Goal: Transaction & Acquisition: Purchase product/service

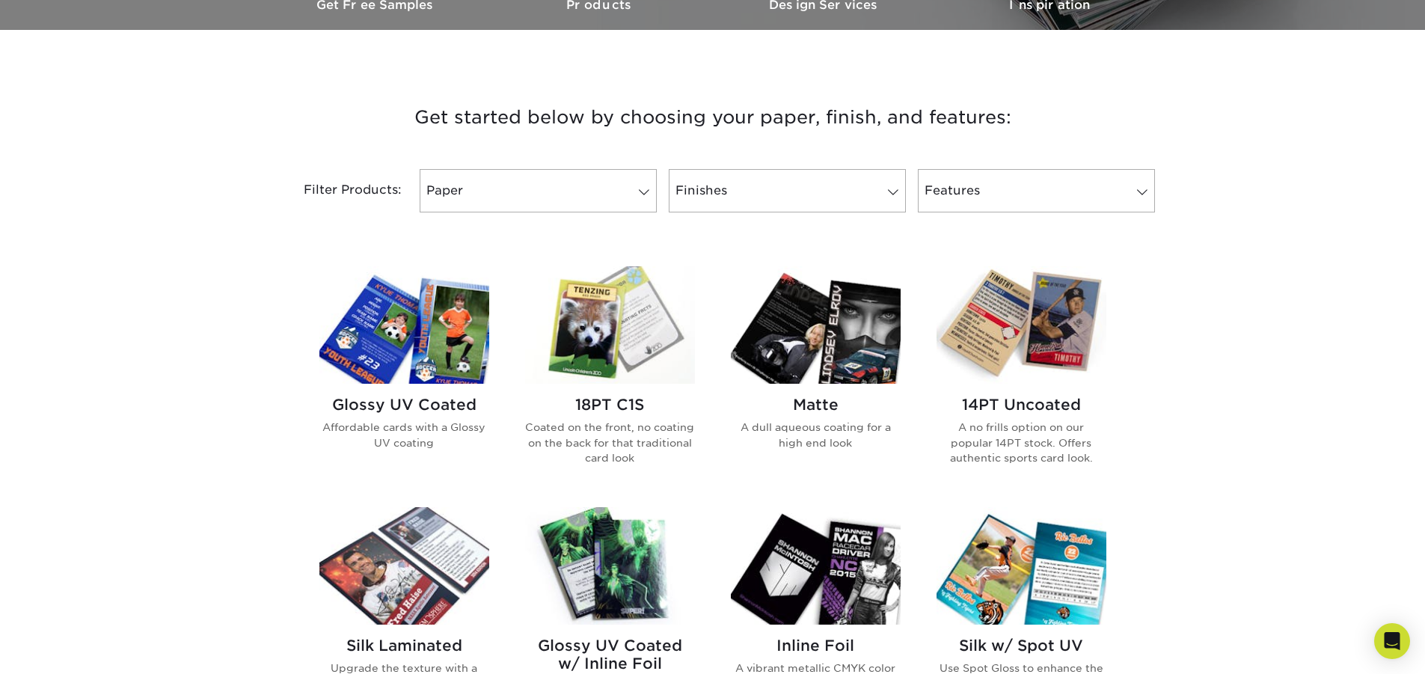
scroll to position [524, 0]
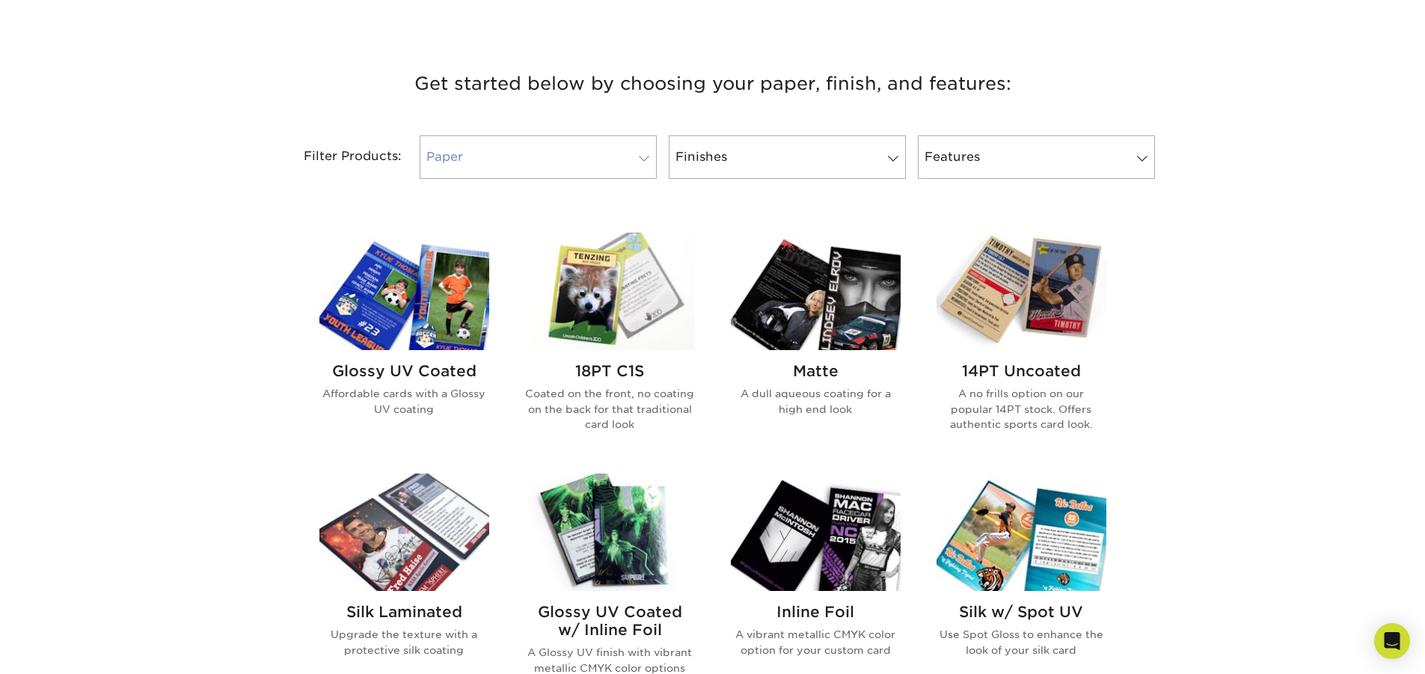
click at [495, 146] on link "Paper" at bounding box center [538, 156] width 237 height 43
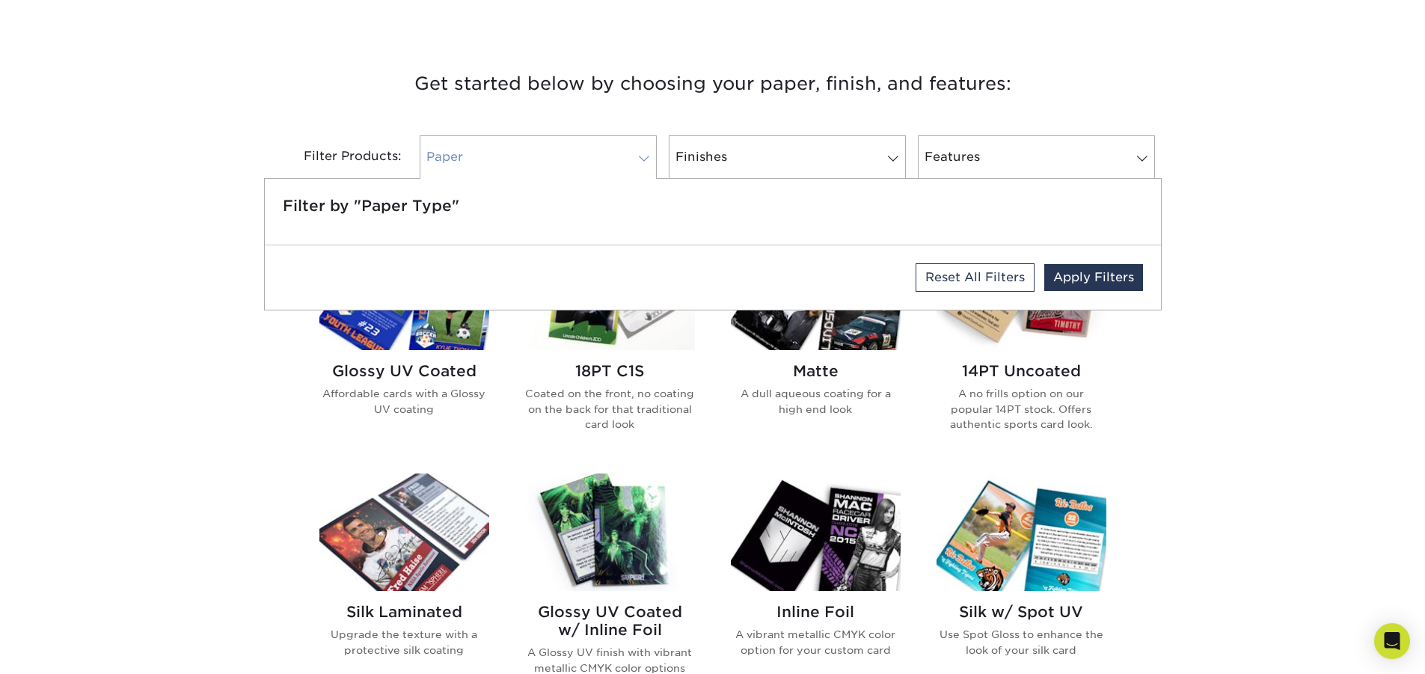
click at [495, 145] on link "Paper" at bounding box center [538, 156] width 237 height 43
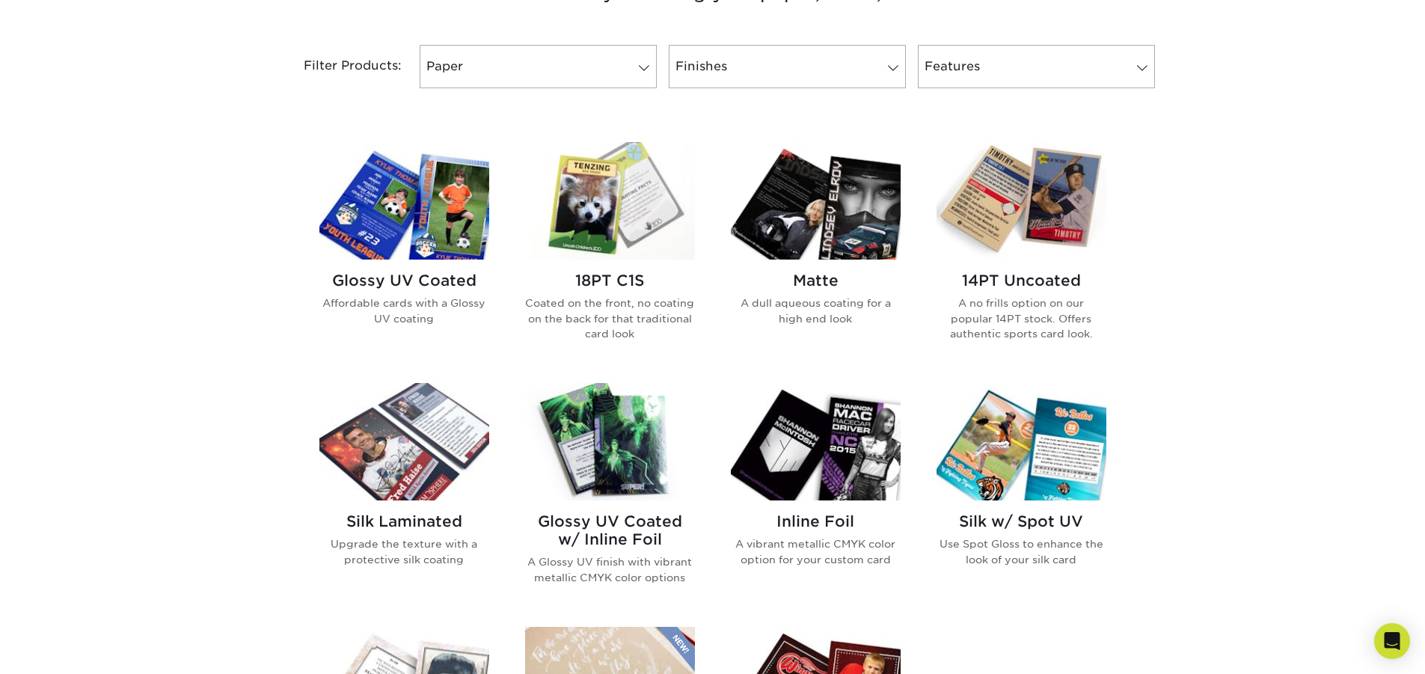
scroll to position [598, 0]
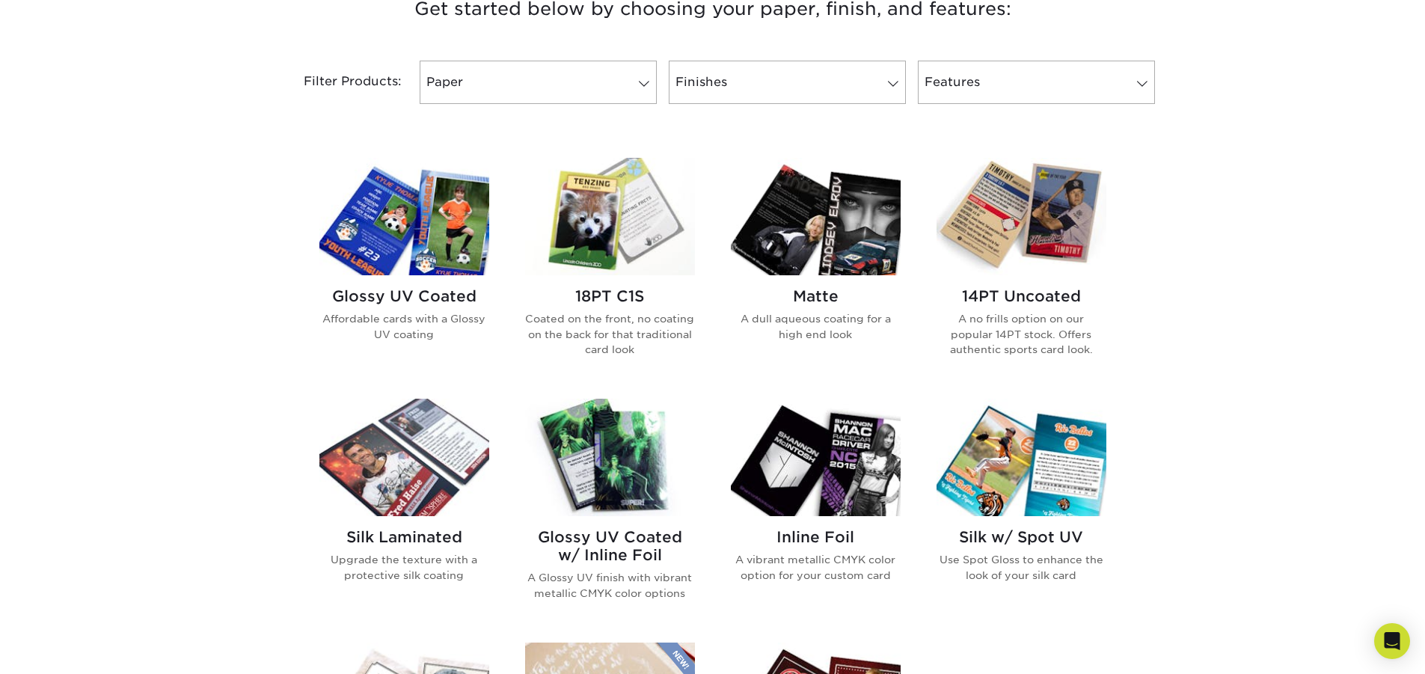
click at [597, 215] on img at bounding box center [610, 216] width 170 height 117
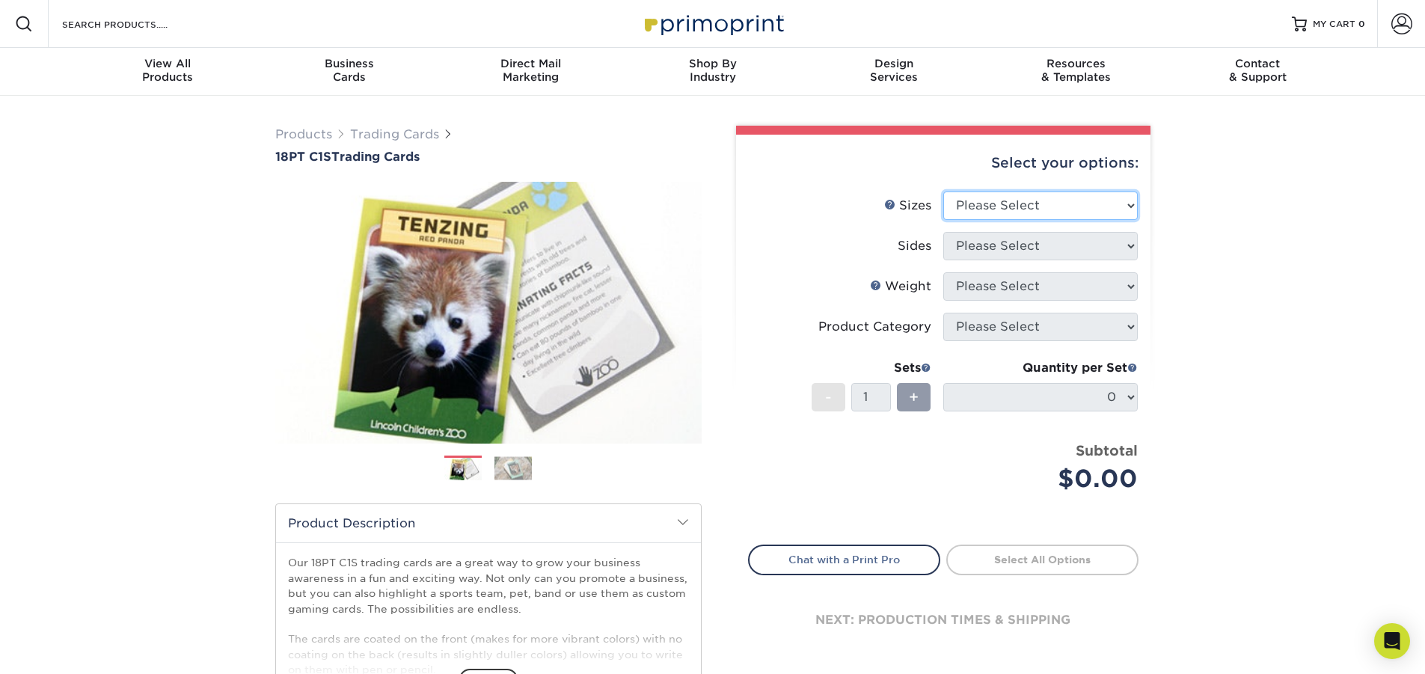
click at [999, 208] on select "Please Select 2.5" x 3.5"" at bounding box center [1040, 206] width 195 height 28
select select "2.50x3.50"
click at [943, 192] on select "Please Select 2.5" x 3.5"" at bounding box center [1040, 206] width 195 height 28
click at [985, 248] on select "Please Select" at bounding box center [1040, 246] width 195 height 28
select select "13abbda7-1d64-4f25-8bb2-c179b224825d"
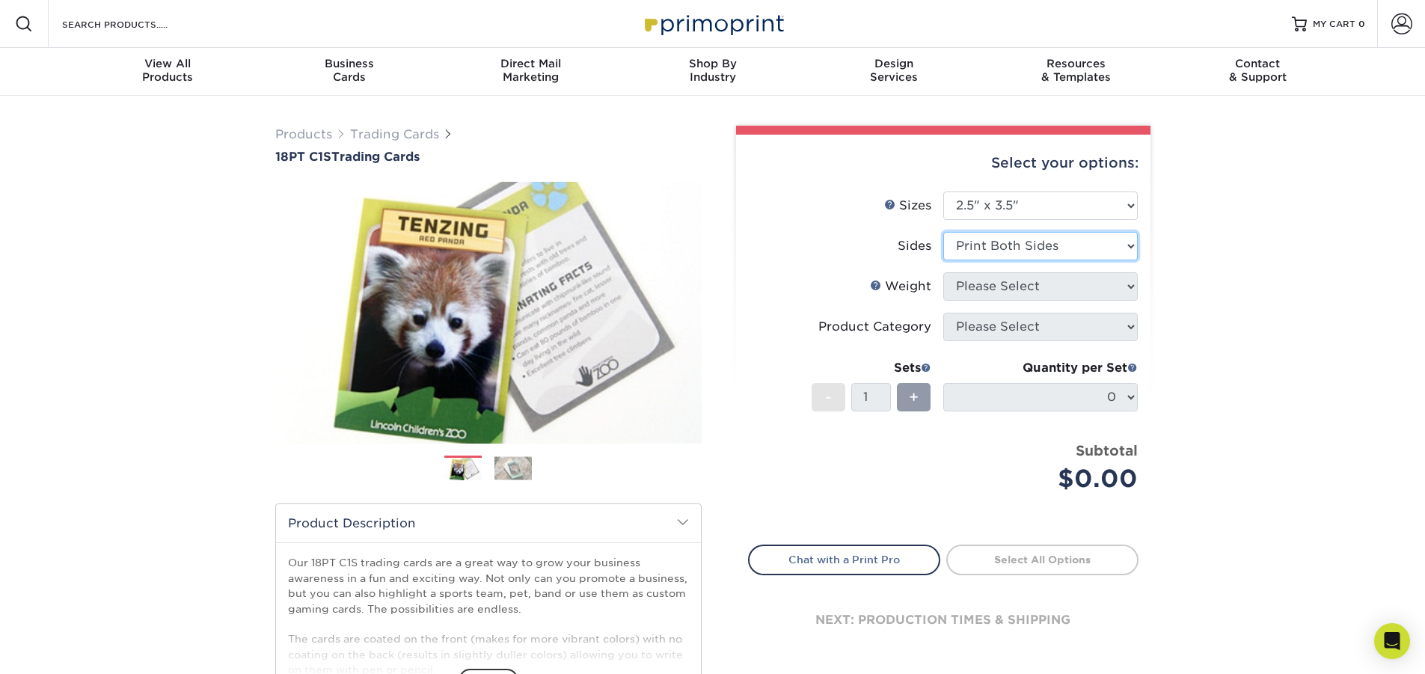
click at [943, 232] on select "Please Select Print Both Sides Print Front Only" at bounding box center [1040, 246] width 195 height 28
click at [993, 296] on select "Please Select 18PT C1S" at bounding box center [1040, 286] width 195 height 28
click at [999, 251] on select "Please Select Print Both Sides Print Front Only" at bounding box center [1040, 246] width 195 height 28
click at [921, 227] on li "Sizes Help Sizes Please Select 2.5" x 3.5"" at bounding box center [943, 212] width 389 height 40
